Goal: Task Accomplishment & Management: Complete application form

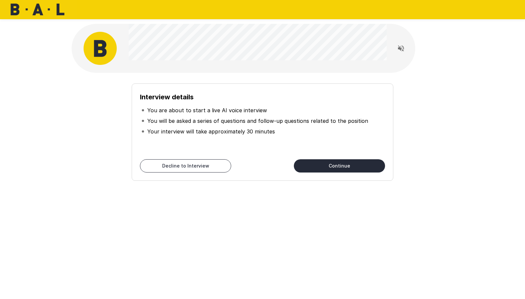
click at [333, 165] on button "Continue" at bounding box center [339, 165] width 91 height 13
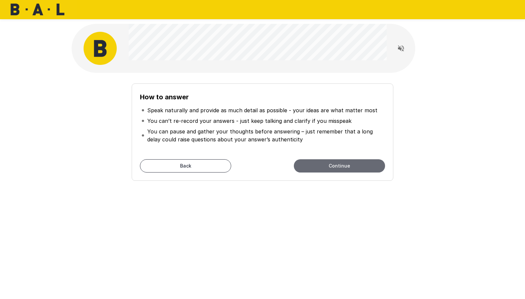
click at [333, 168] on button "Continue" at bounding box center [339, 165] width 91 height 13
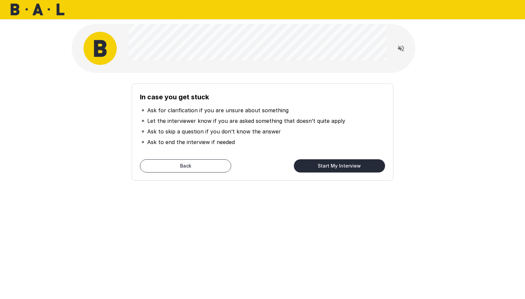
click at [338, 166] on button "Start My Interview" at bounding box center [339, 165] width 91 height 13
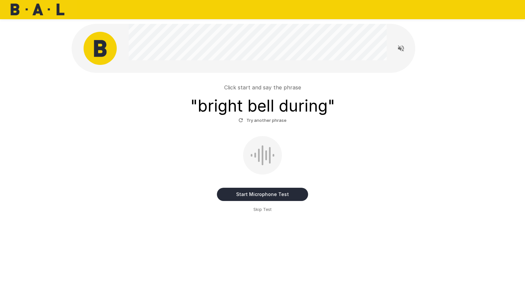
click at [265, 194] on button "Start Microphone Test" at bounding box center [262, 194] width 91 height 13
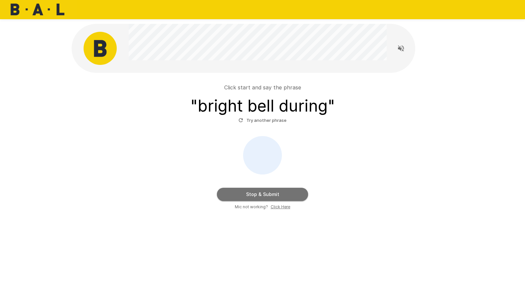
click at [265, 194] on button "Stop & Submit" at bounding box center [262, 194] width 91 height 13
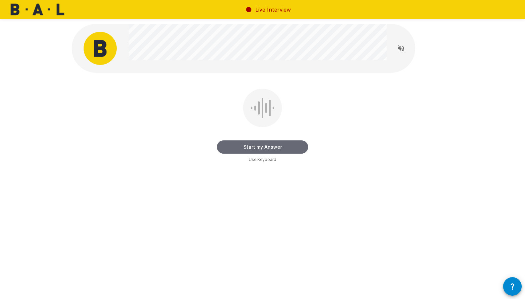
click at [261, 148] on button "Start my Answer" at bounding box center [262, 147] width 91 height 13
click at [259, 148] on button "Stop & Submit" at bounding box center [262, 147] width 91 height 13
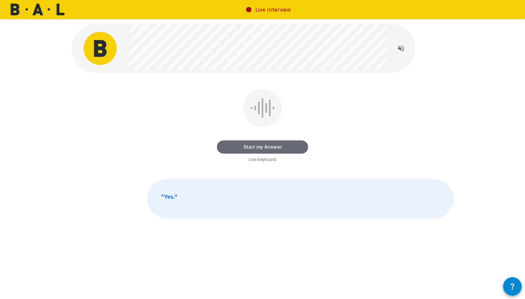
click at [257, 145] on button "Start my Answer" at bounding box center [262, 147] width 91 height 13
click at [257, 145] on button "Stop & Submit" at bounding box center [262, 147] width 91 height 13
click at [256, 147] on button "Start my Answer" at bounding box center [262, 147] width 91 height 13
click at [253, 146] on button "Stop & Submit" at bounding box center [262, 147] width 91 height 13
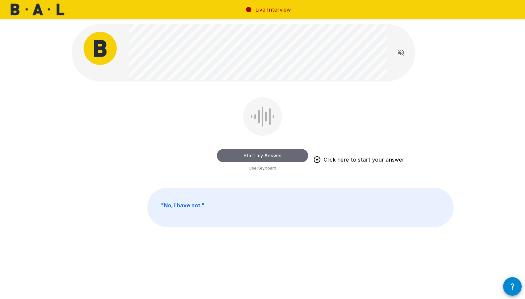
click at [260, 155] on button "Start my Answer" at bounding box center [262, 155] width 91 height 13
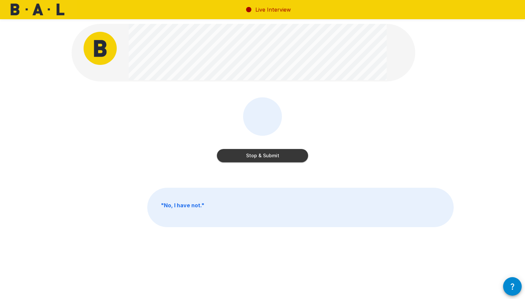
click at [260, 155] on button "Stop & Submit" at bounding box center [262, 155] width 91 height 13
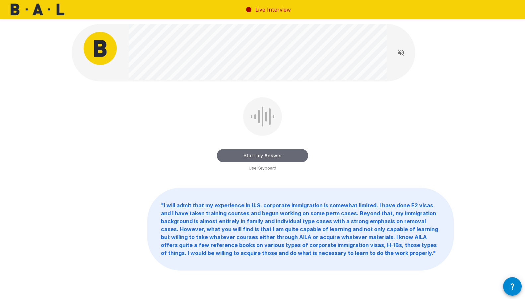
click at [262, 155] on button "Start my Answer" at bounding box center [262, 155] width 91 height 13
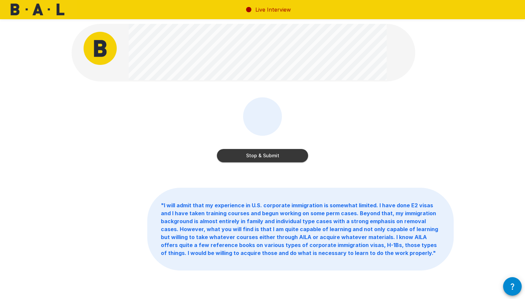
click at [262, 155] on button "Stop & Submit" at bounding box center [262, 155] width 91 height 13
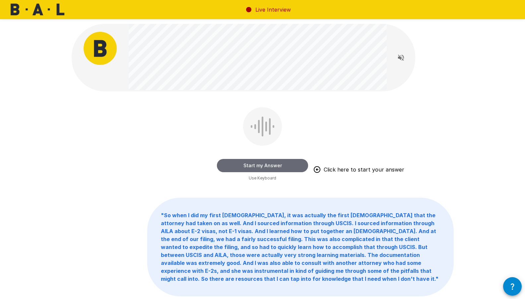
click at [262, 164] on button "Start my Answer" at bounding box center [262, 165] width 91 height 13
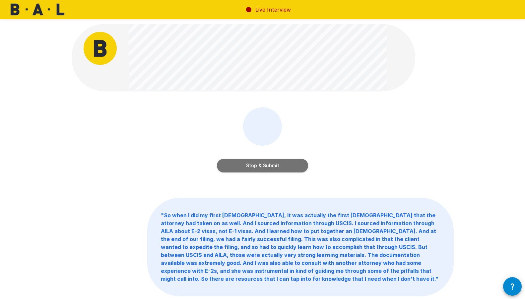
click at [261, 168] on button "Stop & Submit" at bounding box center [262, 165] width 91 height 13
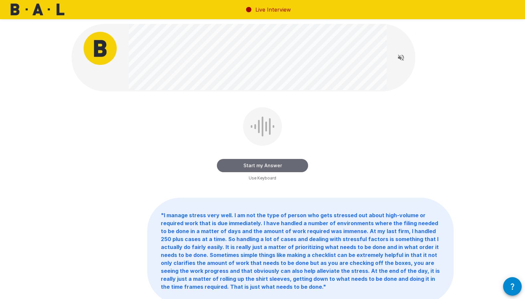
click at [268, 167] on button "Start my Answer" at bounding box center [262, 165] width 91 height 13
click at [264, 163] on button "Stop & Submit" at bounding box center [262, 165] width 91 height 13
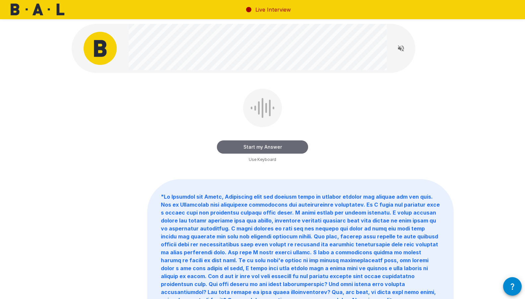
click at [267, 148] on button "Start my Answer" at bounding box center [262, 147] width 91 height 13
click at [260, 150] on button "Stop & Submit" at bounding box center [262, 147] width 91 height 13
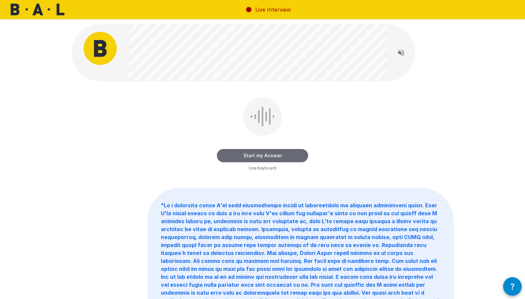
click at [257, 156] on button "Start my Answer" at bounding box center [262, 155] width 91 height 13
click at [263, 156] on button "Stop & Submit" at bounding box center [262, 155] width 91 height 13
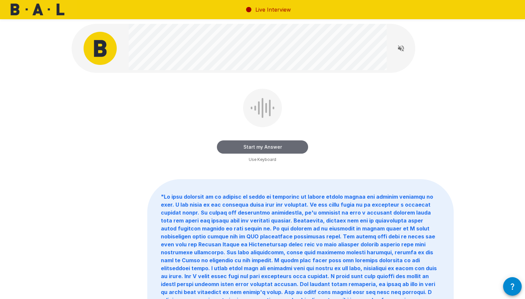
click at [260, 148] on button "Start my Answer" at bounding box center [262, 147] width 91 height 13
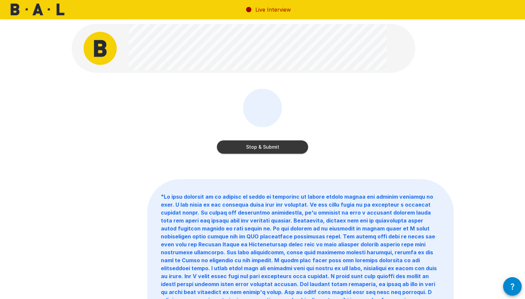
click at [253, 150] on button "Stop & Submit" at bounding box center [262, 147] width 91 height 13
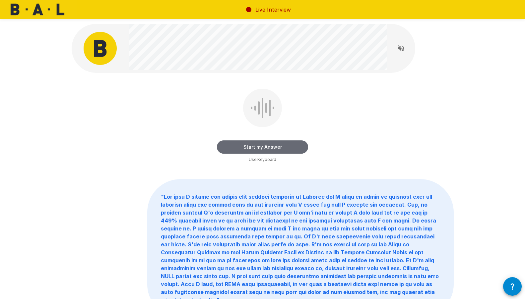
click at [263, 149] on button "Start my Answer" at bounding box center [262, 147] width 91 height 13
click at [264, 148] on button "Stop & Submit" at bounding box center [262, 147] width 91 height 13
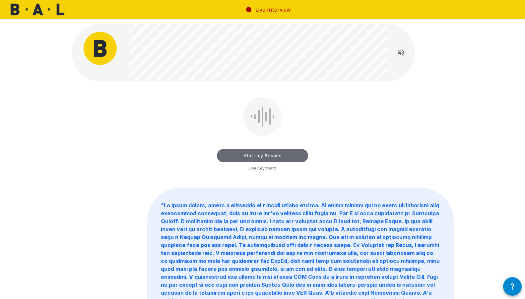
click at [265, 156] on button "Start my Answer" at bounding box center [262, 155] width 91 height 13
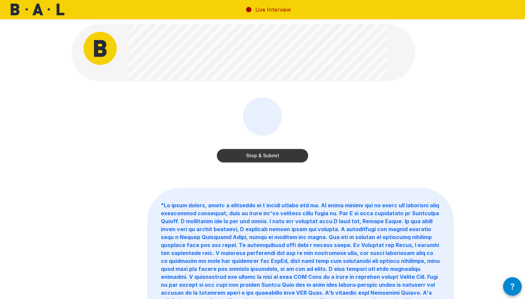
click at [259, 155] on button "Stop & Submit" at bounding box center [262, 155] width 91 height 13
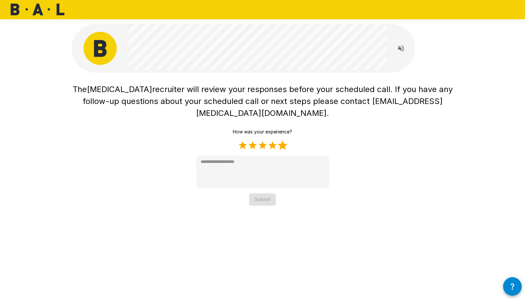
click at [283, 141] on label "5 Stars" at bounding box center [282, 146] width 10 height 10
type textarea "*"
click at [260, 194] on button "Submit" at bounding box center [262, 200] width 27 height 12
